Goal: Information Seeking & Learning: Learn about a topic

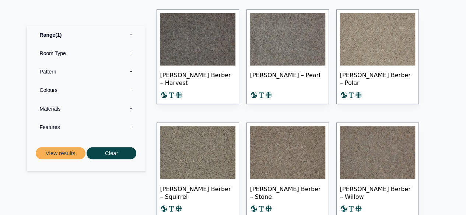
scroll to position [736, 0]
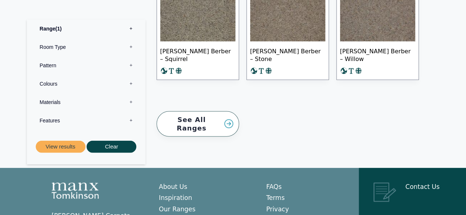
click at [176, 116] on link "See All Ranges" at bounding box center [197, 124] width 82 height 25
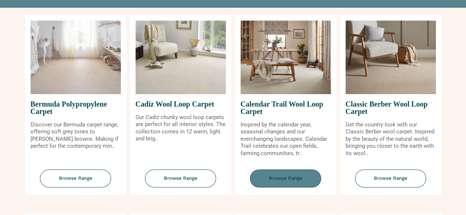
scroll to position [74, 0]
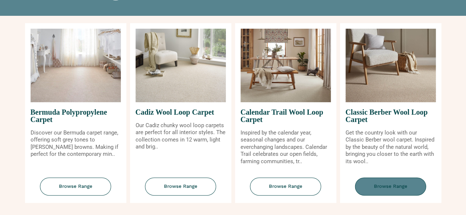
click at [385, 183] on span "Browse Range" at bounding box center [390, 187] width 71 height 18
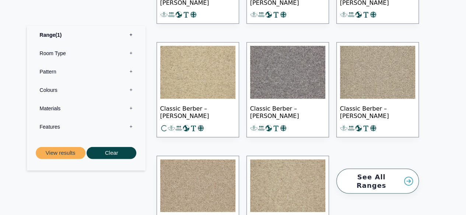
scroll to position [957, 0]
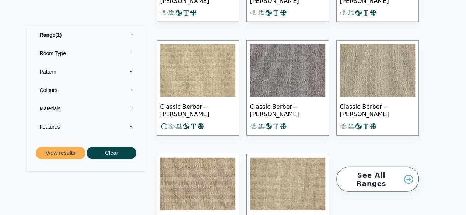
click at [389, 76] on img at bounding box center [377, 70] width 75 height 53
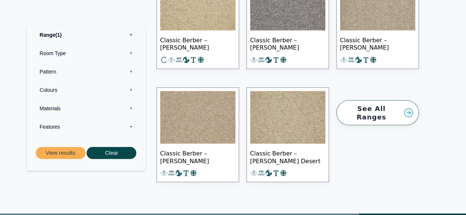
scroll to position [1031, 0]
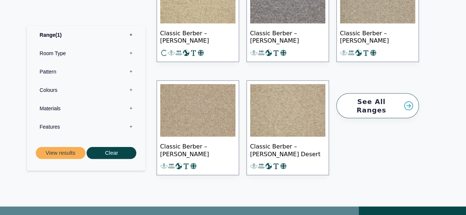
click at [296, 130] on img at bounding box center [287, 110] width 75 height 53
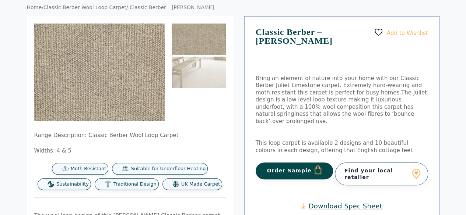
scroll to position [74, 0]
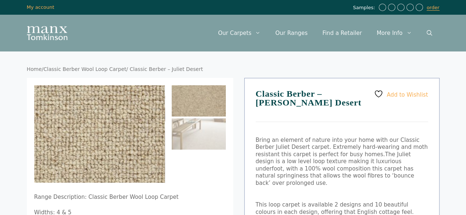
click at [133, 134] on img at bounding box center [57, 134] width 294 height 221
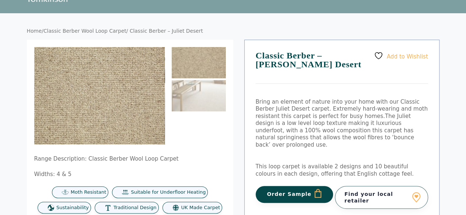
scroll to position [37, 0]
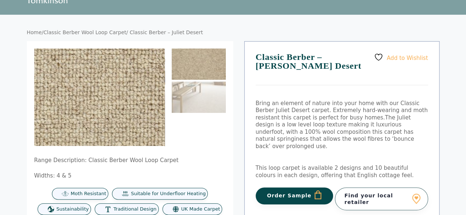
click at [116, 108] on img at bounding box center [78, 84] width 294 height 221
